Goal: Information Seeking & Learning: Learn about a topic

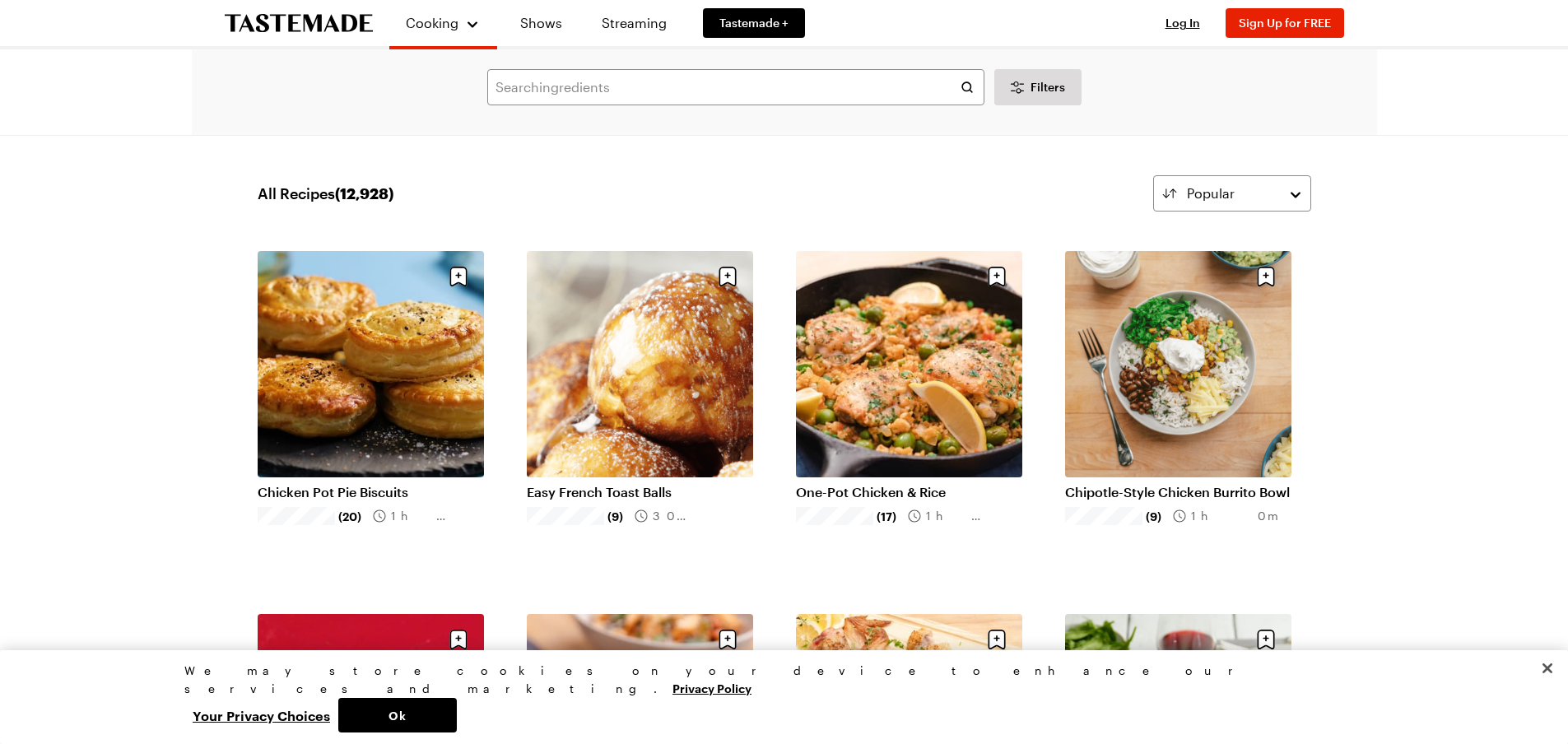
click at [618, 57] on div "Search ingredients Filters Search" at bounding box center [784, 92] width 1185 height 86
click at [620, 72] on input "text" at bounding box center [736, 88] width 497 height 37
type input "bread pudding"
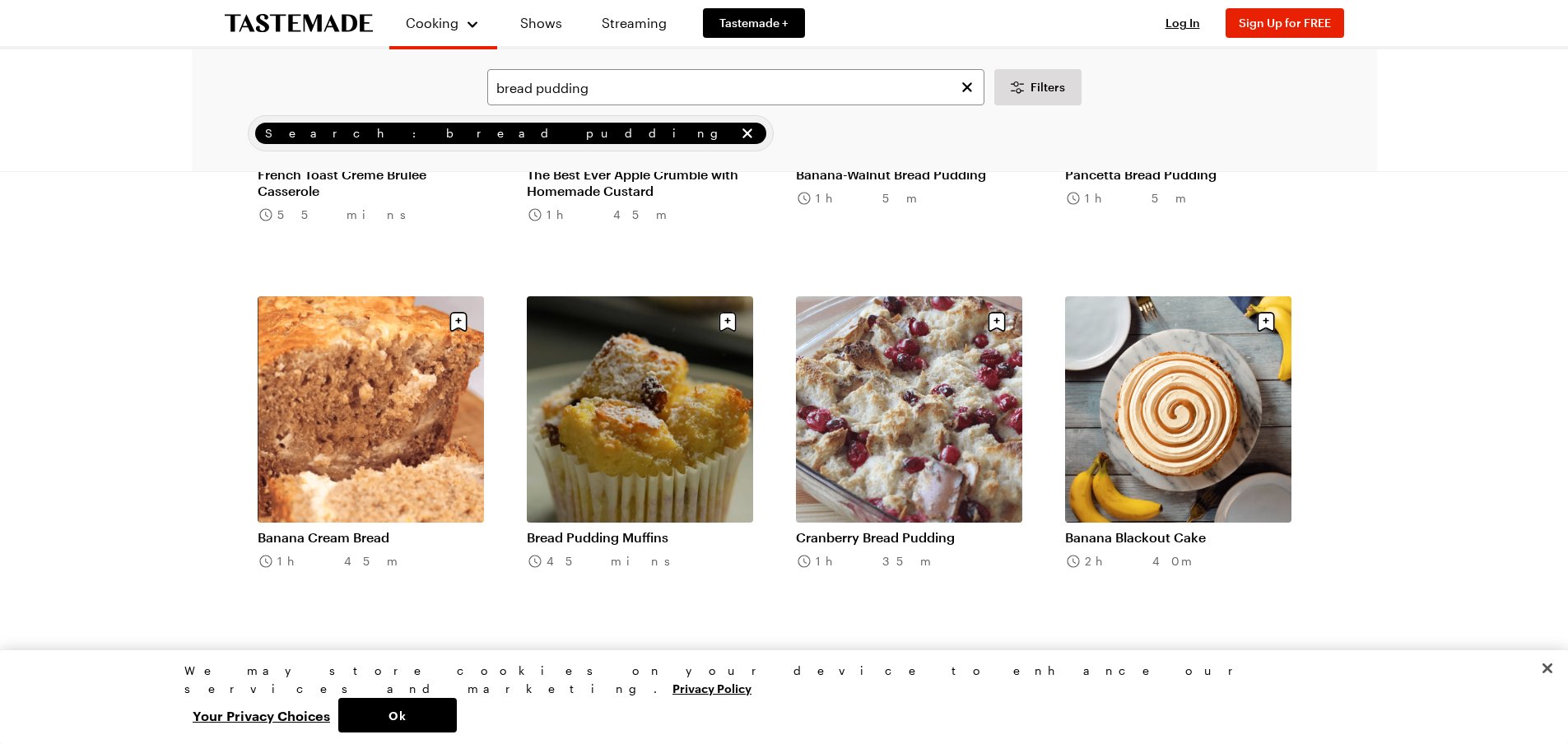
scroll to position [493, 0]
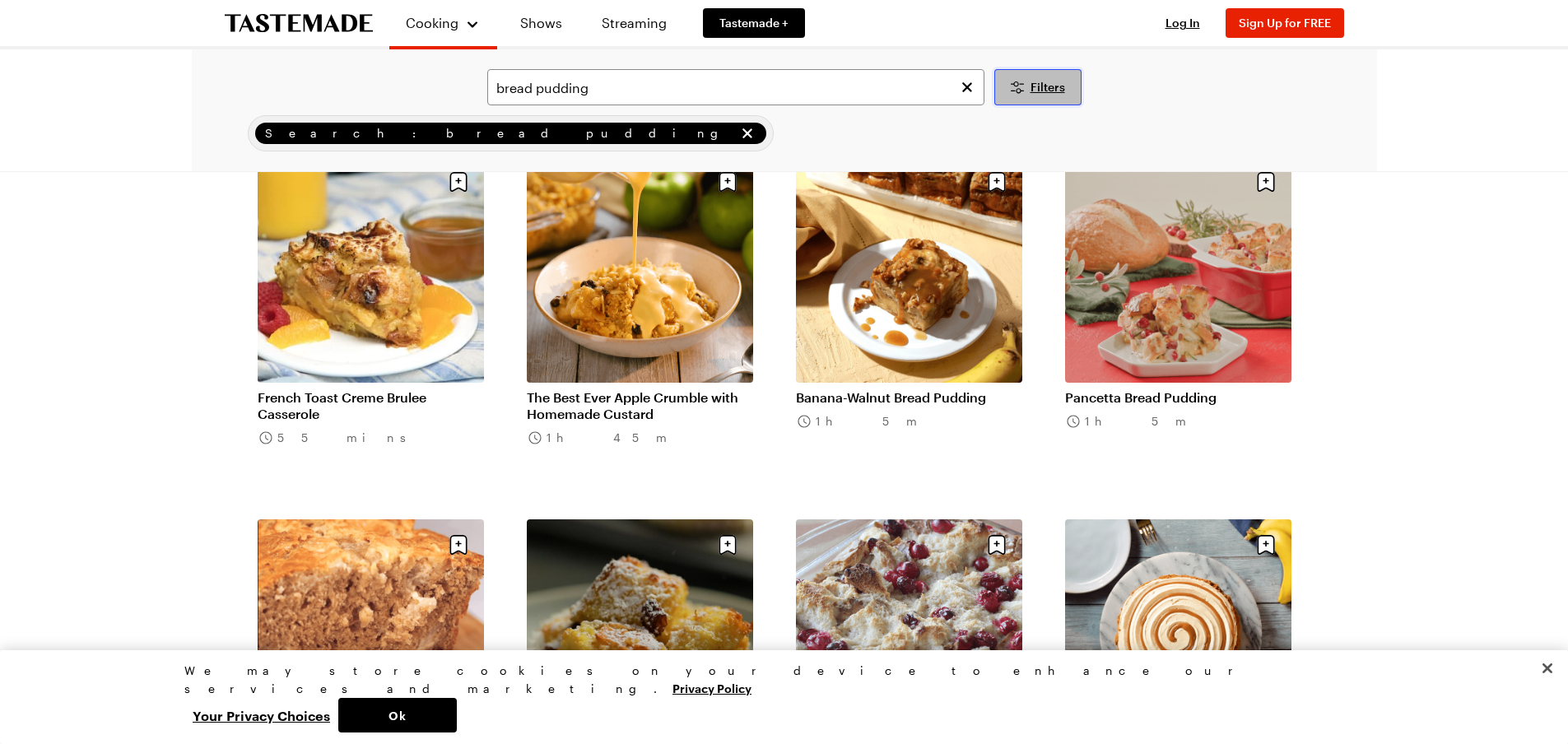
click at [1039, 84] on span "Filters" at bounding box center [1048, 87] width 35 height 16
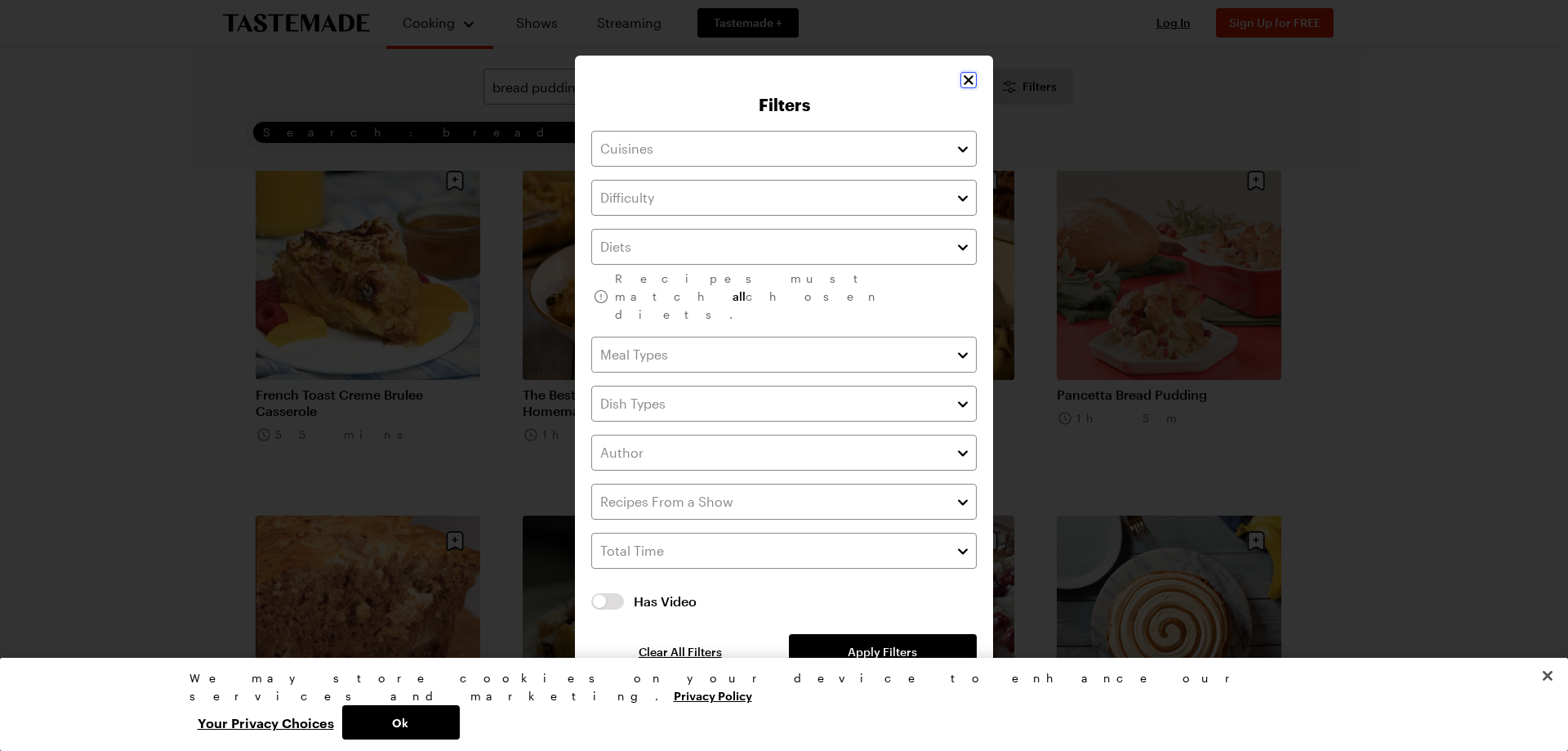
click at [965, 88] on icon "Close" at bounding box center [968, 79] width 16 height 16
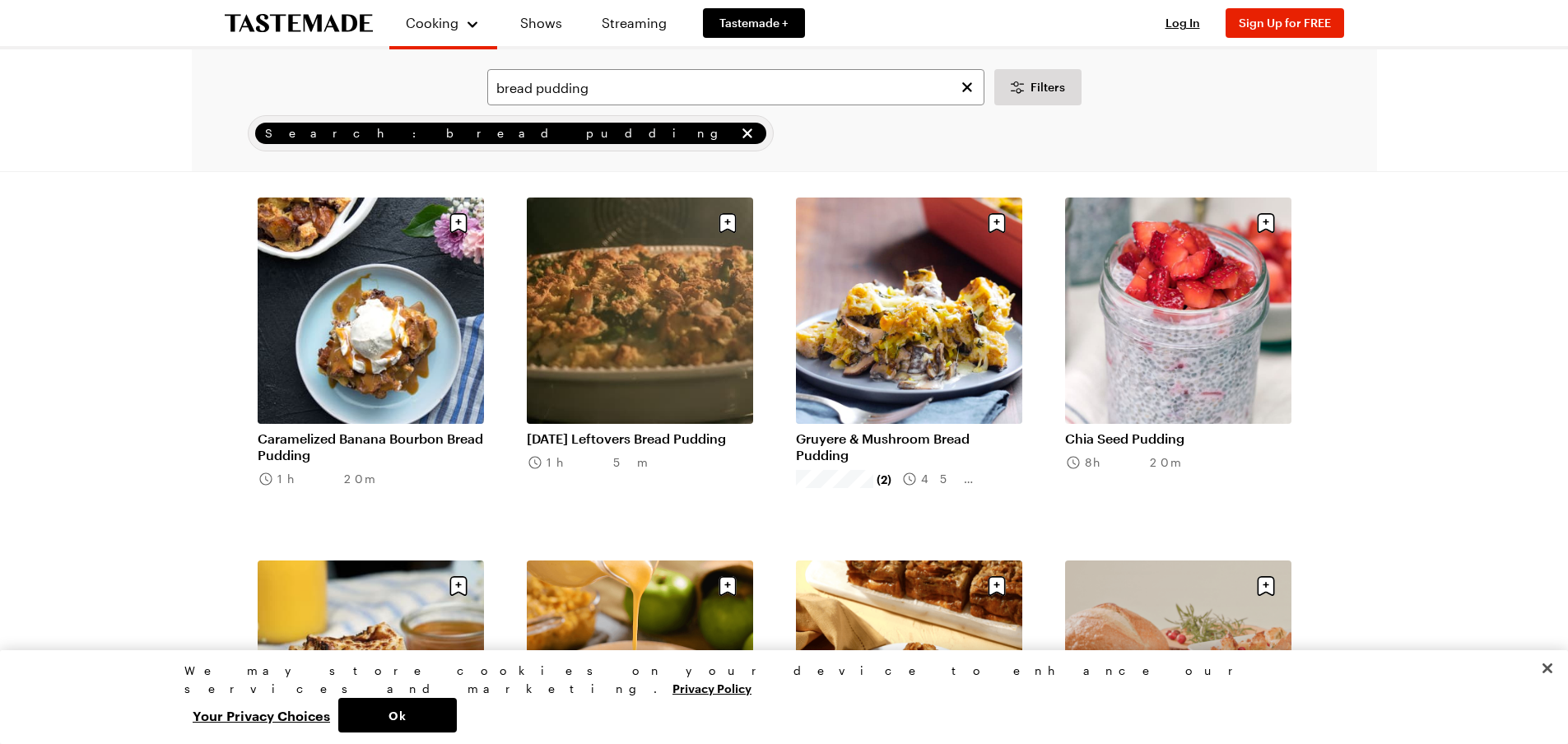
scroll to position [0, 0]
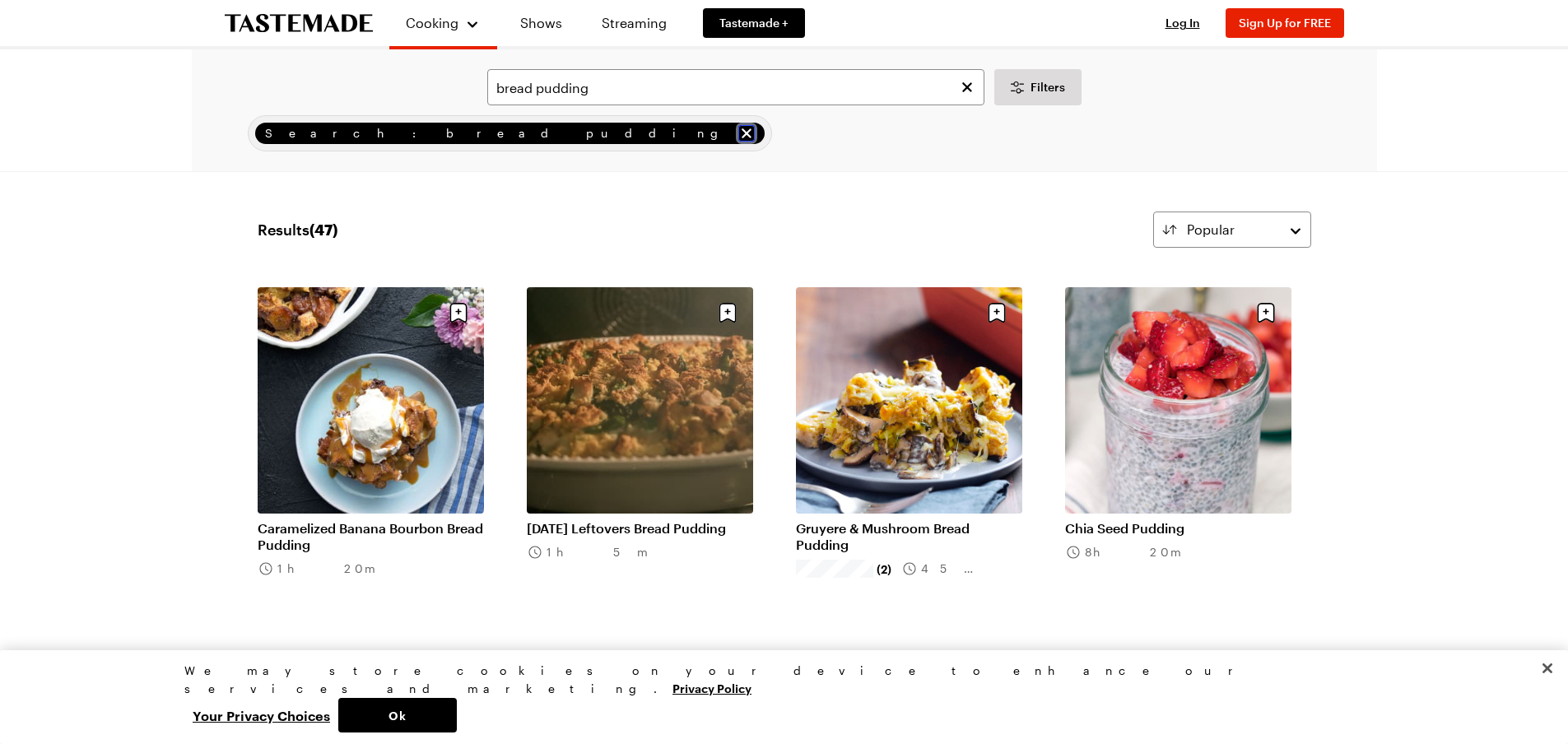
click at [408, 124] on div "Search: bread pudding" at bounding box center [510, 133] width 510 height 21
click at [738, 125] on icon "remove Search: bread pudding" at bounding box center [746, 133] width 16 height 16
